Goal: Check status: Check status

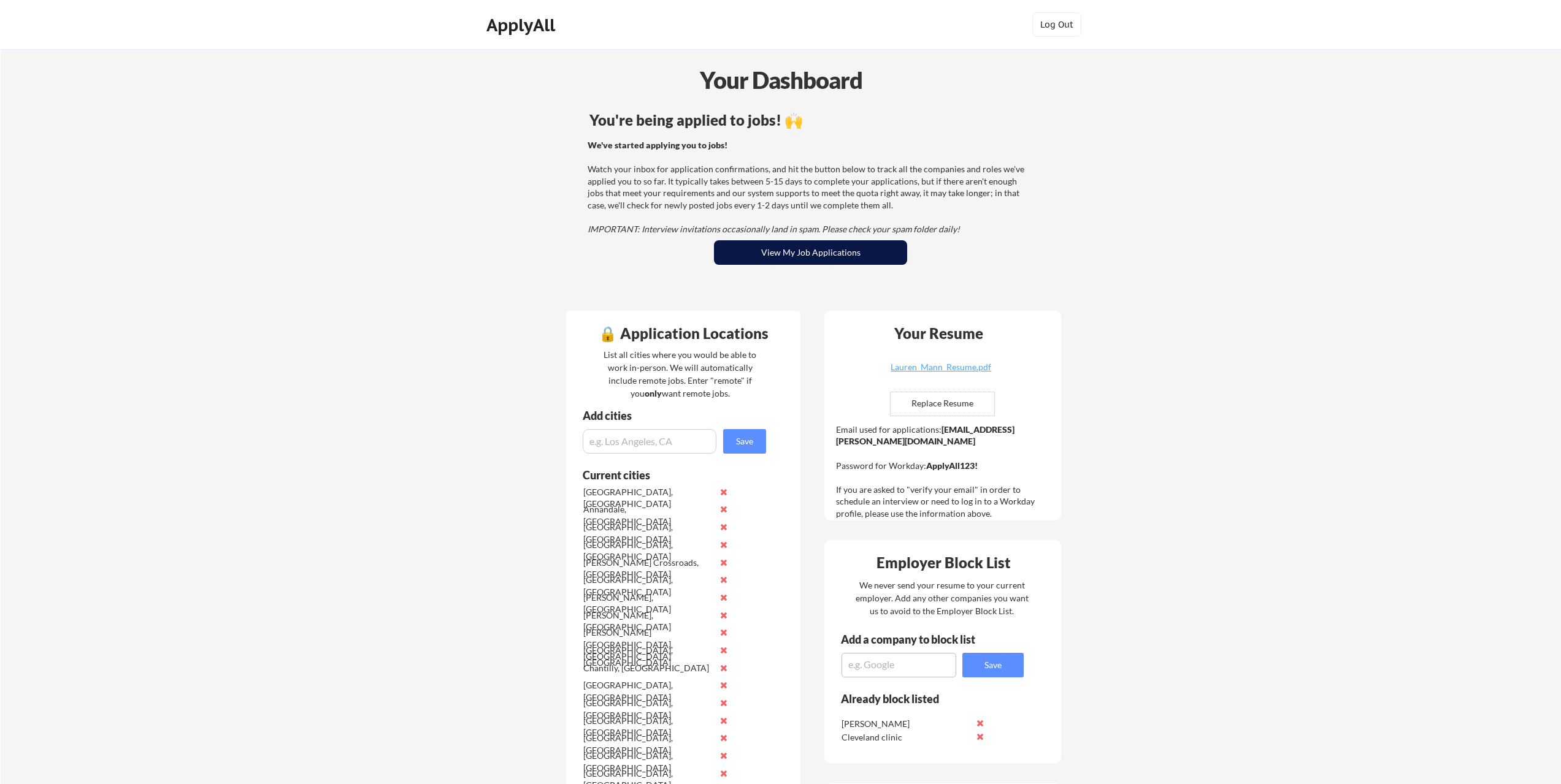
click at [800, 262] on button "View My Job Applications" at bounding box center [810, 252] width 193 height 25
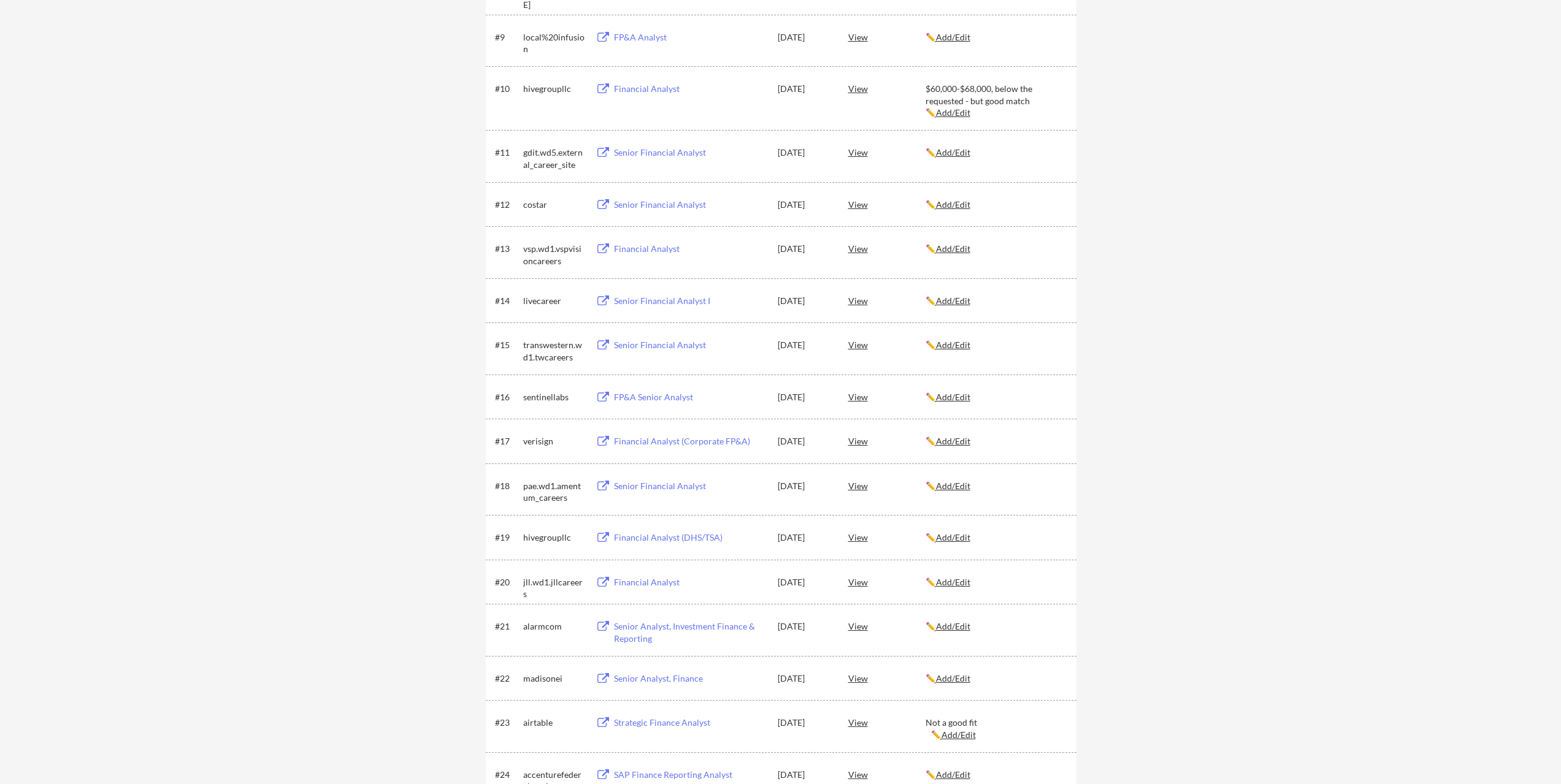
scroll to position [606, 0]
click at [644, 538] on div "Financial Analyst (DHS/TSA)" at bounding box center [690, 534] width 152 height 12
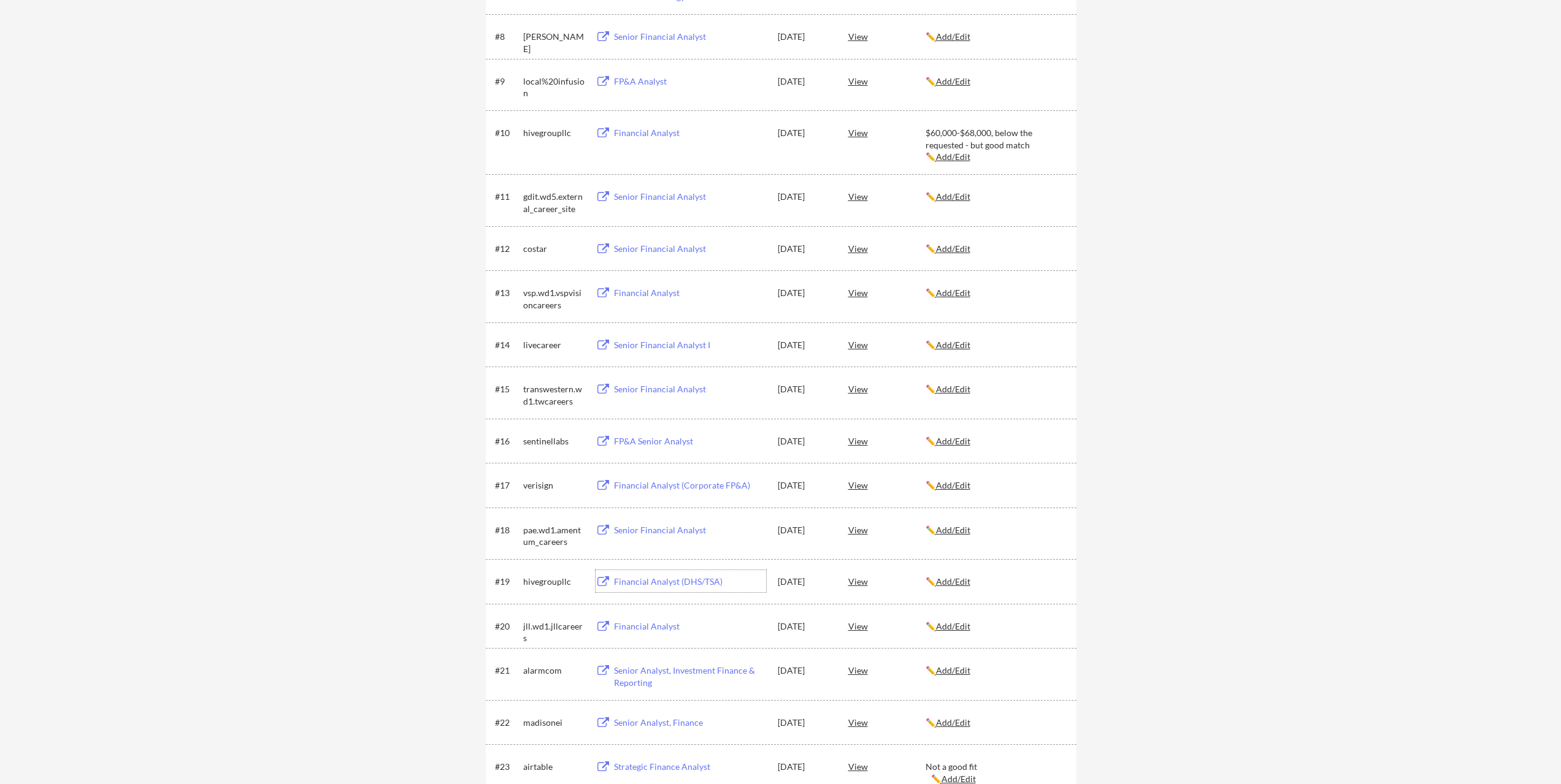
scroll to position [299, 0]
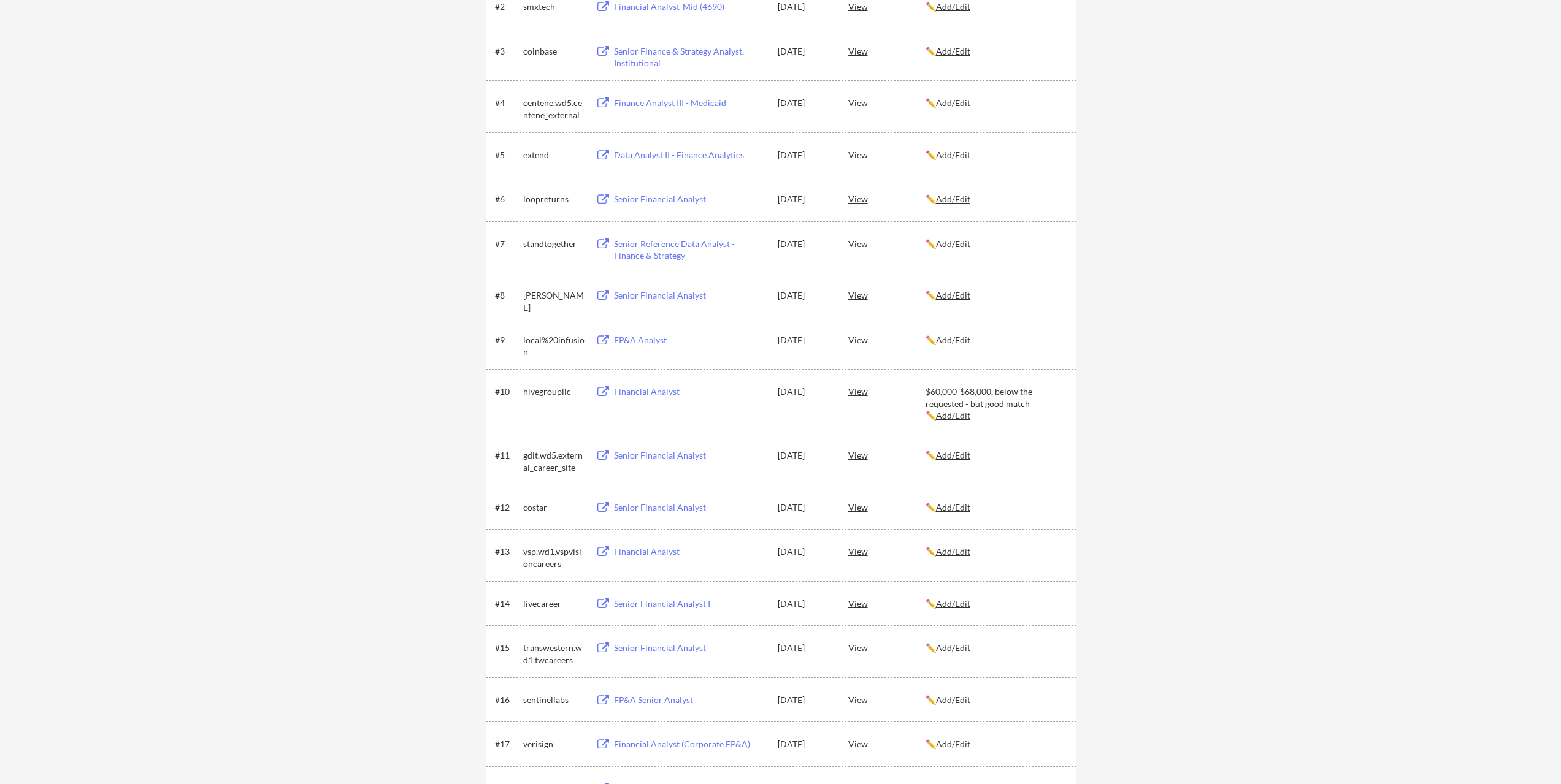
click at [641, 386] on div "Financial Analyst" at bounding box center [690, 391] width 152 height 12
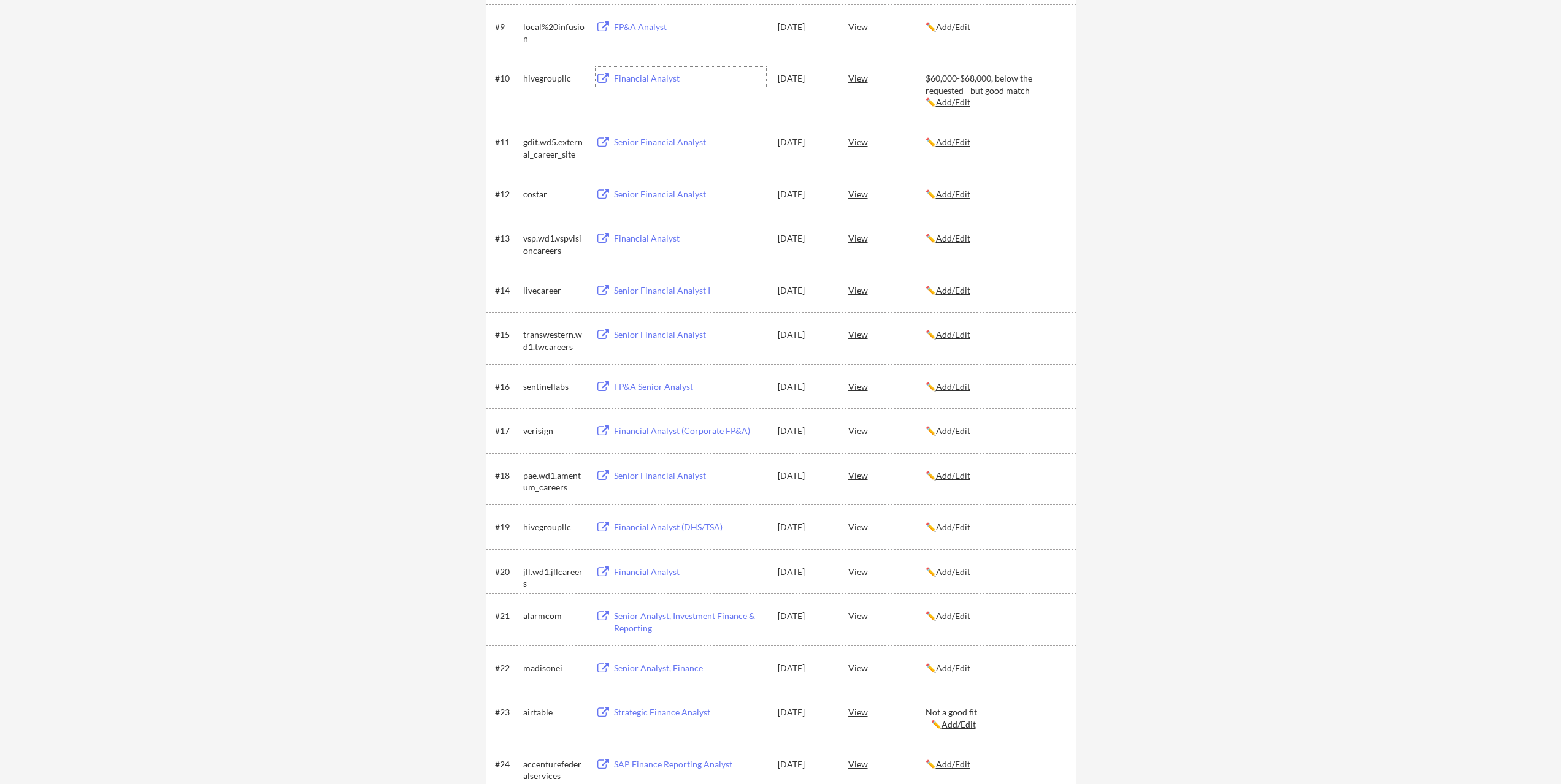
scroll to position [613, 0]
click at [672, 523] on div "Financial Analyst (DHS/TSA)" at bounding box center [690, 526] width 152 height 12
